Goal: Go to known website

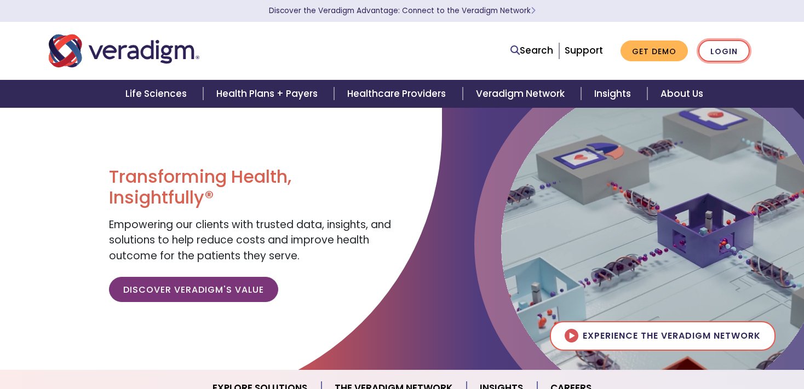
click at [698, 47] on link "Login" at bounding box center [723, 51] width 51 height 22
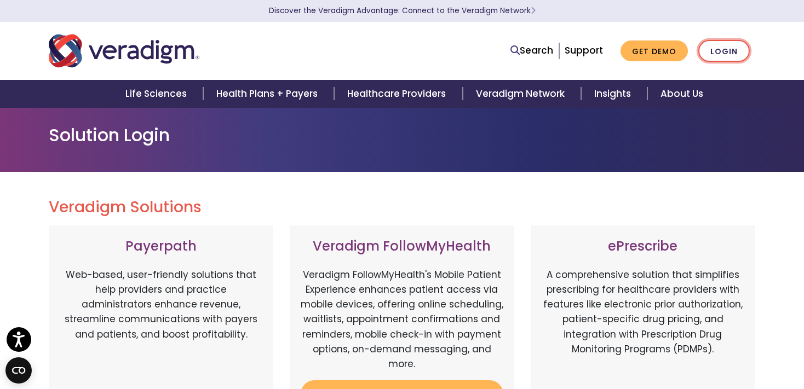
click at [698, 45] on link "Login" at bounding box center [723, 51] width 51 height 22
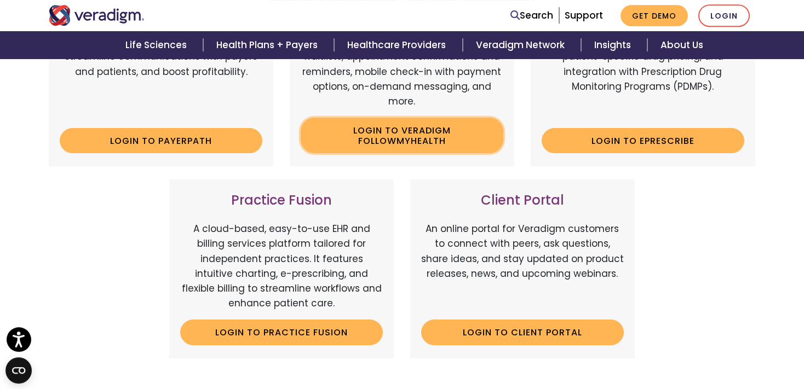
scroll to position [289, 0]
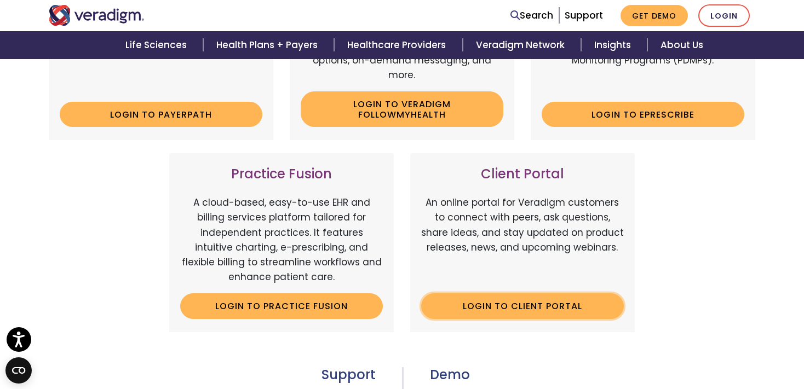
click at [517, 319] on link "Login to Client Portal" at bounding box center [522, 306] width 203 height 25
